Goal: Check status

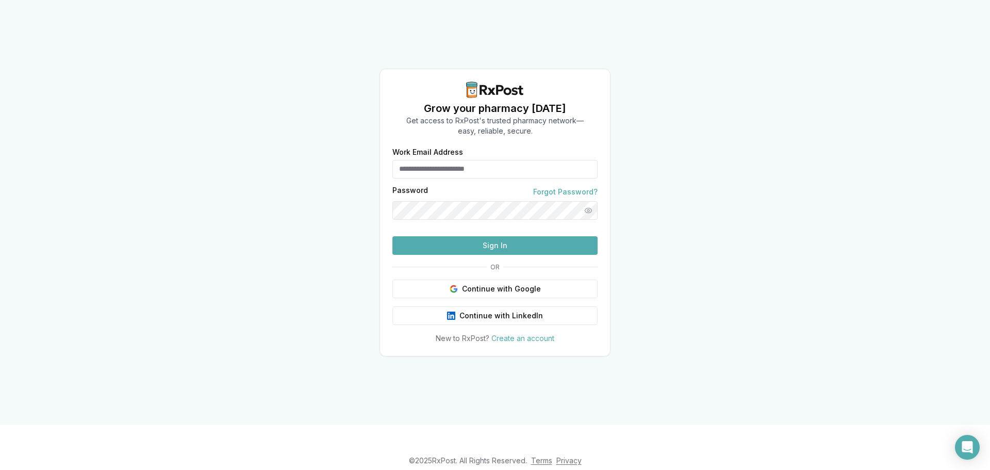
type input "**********"
drag, startPoint x: 526, startPoint y: 269, endPoint x: 520, endPoint y: 269, distance: 5.7
click at [526, 255] on button "Sign In" at bounding box center [495, 245] width 205 height 19
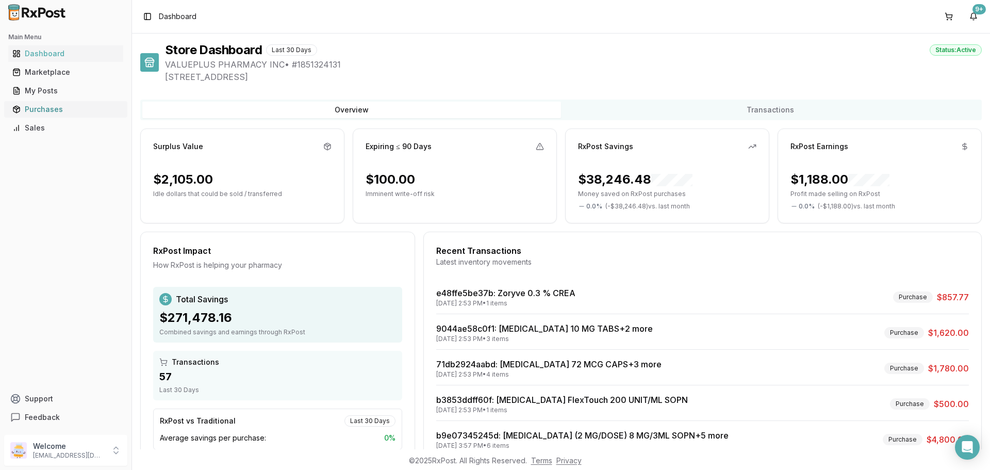
click at [43, 109] on div "Purchases" at bounding box center [65, 109] width 107 height 10
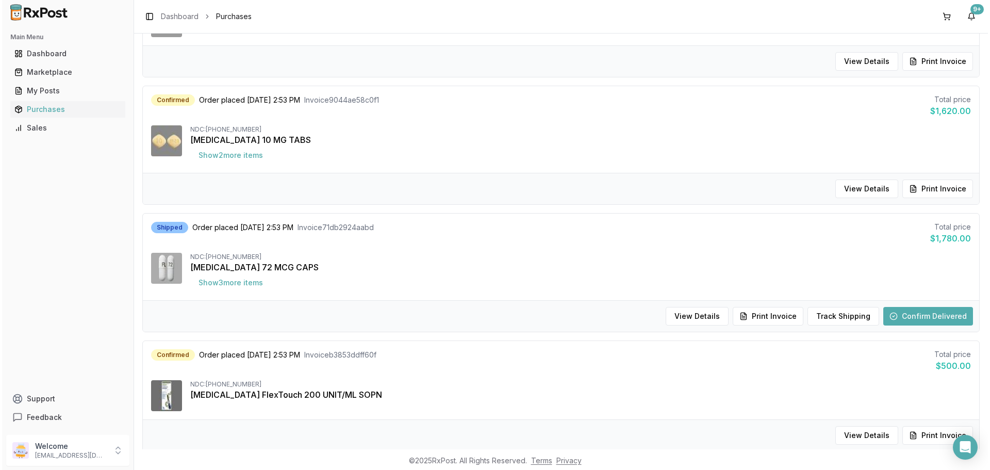
scroll to position [258, 0]
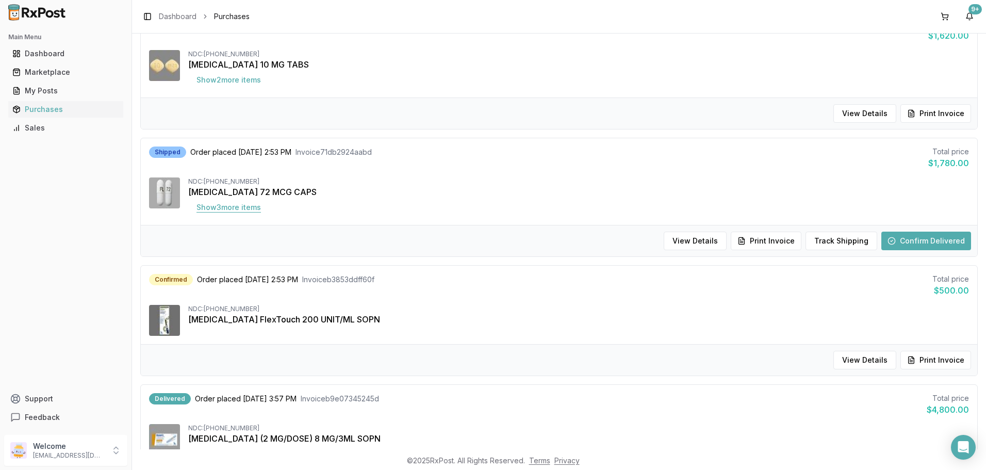
click at [232, 208] on button "Show 3 more item s" at bounding box center [228, 207] width 81 height 19
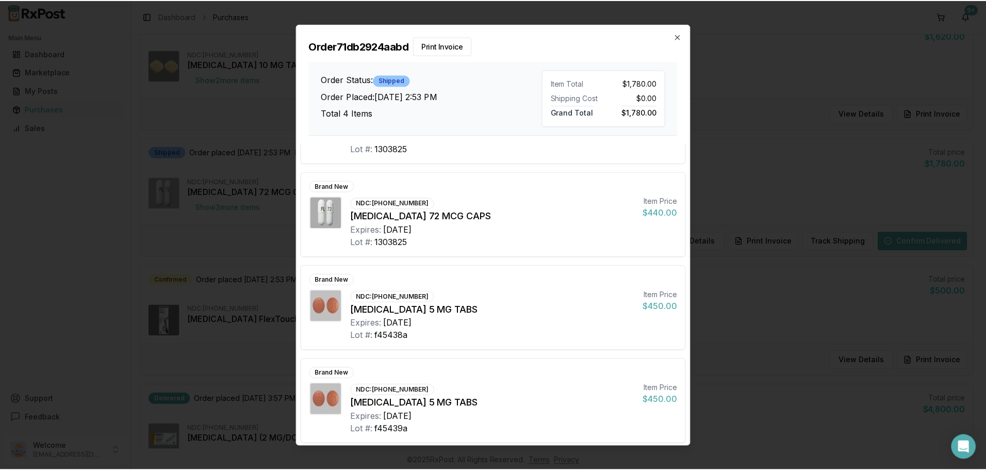
scroll to position [71, 0]
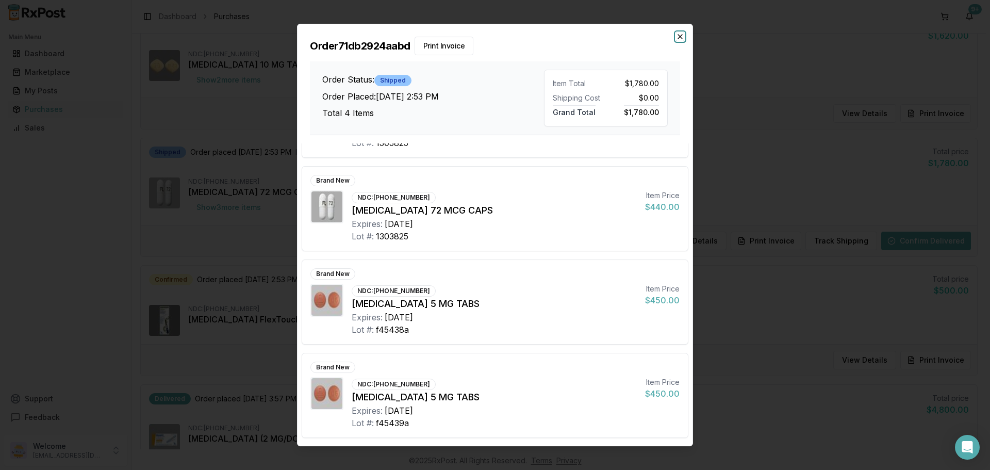
click at [684, 33] on icon "button" at bounding box center [680, 36] width 8 height 8
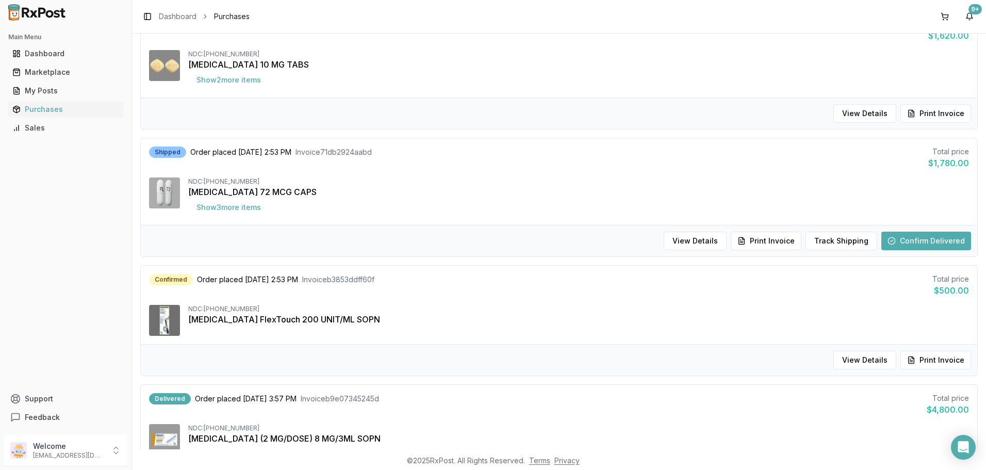
click at [951, 239] on button "Confirm Delivered" at bounding box center [927, 241] width 90 height 19
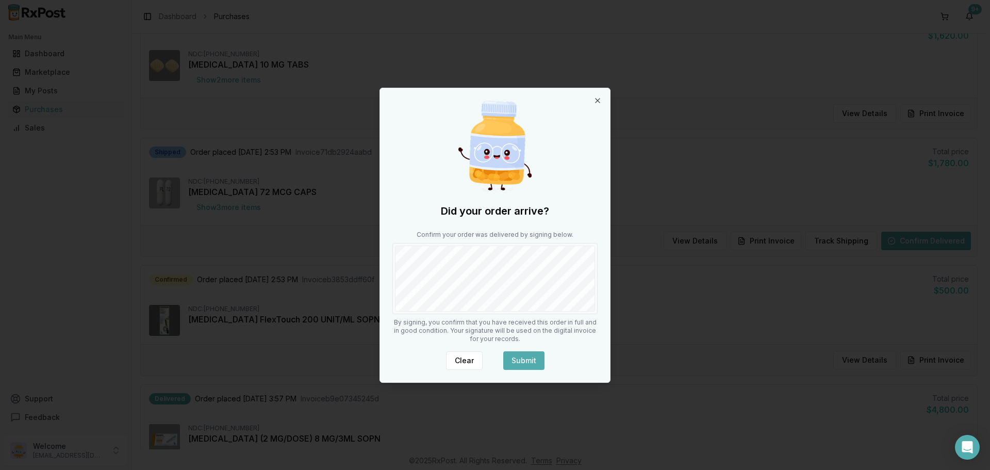
click at [502, 315] on div "Did your order arrive? Confirm your order was delivered by signing below. By si…" at bounding box center [495, 235] width 230 height 294
click at [535, 357] on button "Submit" at bounding box center [523, 360] width 41 height 19
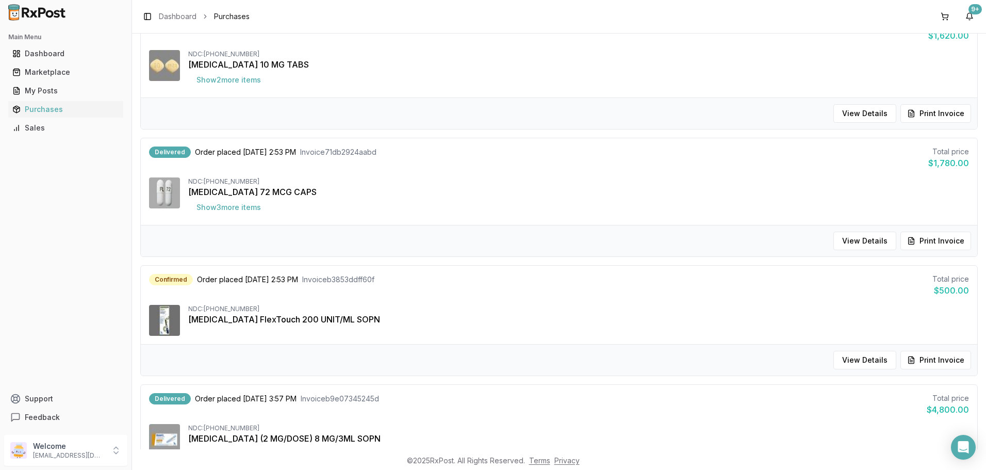
click at [922, 235] on button "Print Invoice" at bounding box center [936, 241] width 71 height 19
